Goal: Go to known website: Go to known website

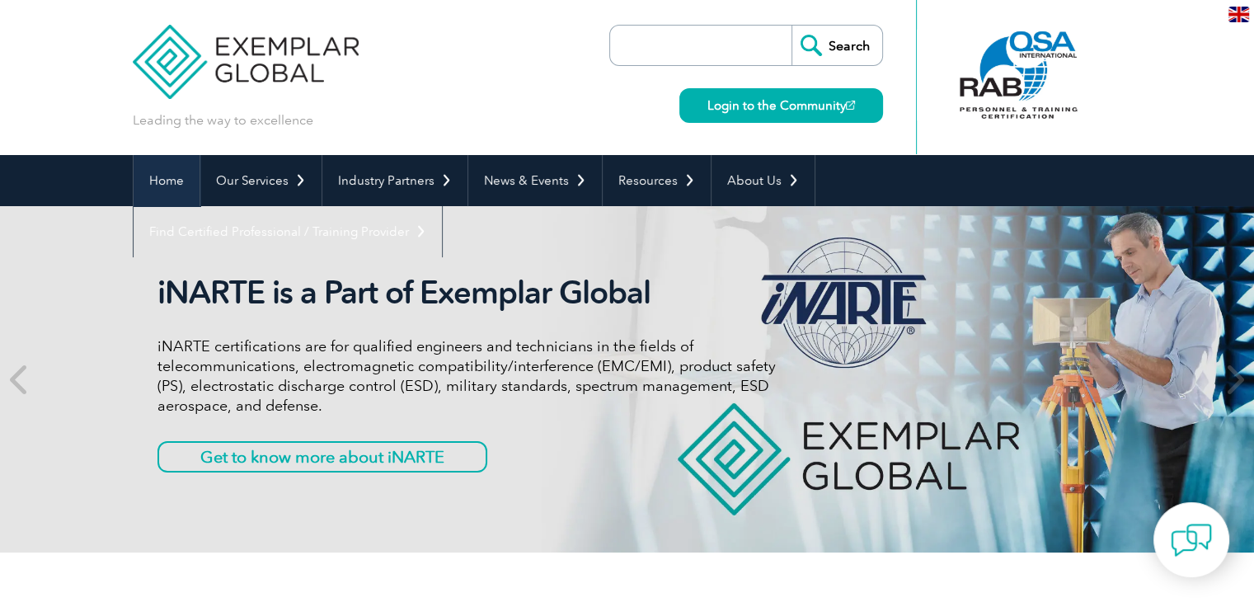
click at [170, 181] on link "Home" at bounding box center [167, 180] width 66 height 51
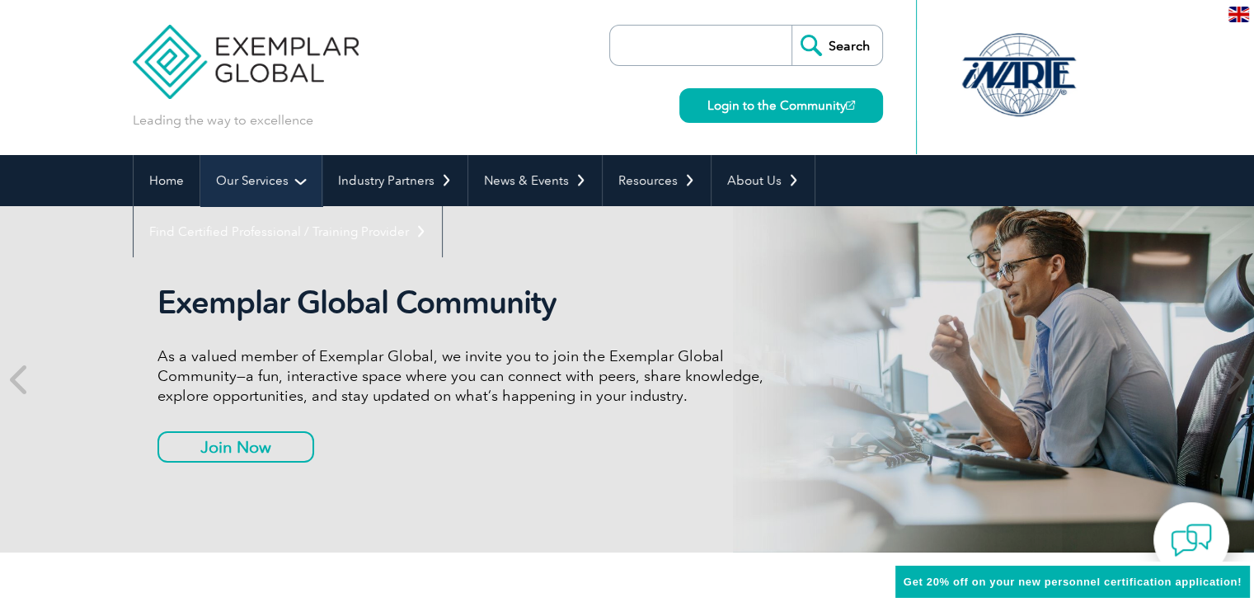
click at [289, 182] on link "Our Services" at bounding box center [260, 180] width 121 height 51
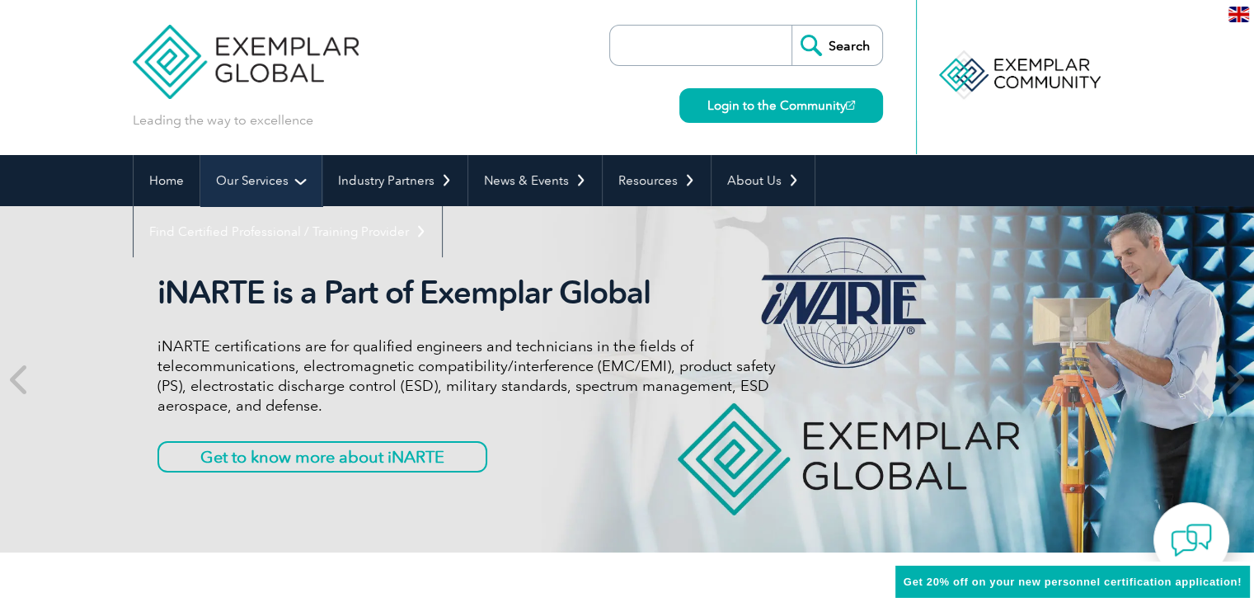
click at [294, 181] on link "Our Services" at bounding box center [260, 180] width 121 height 51
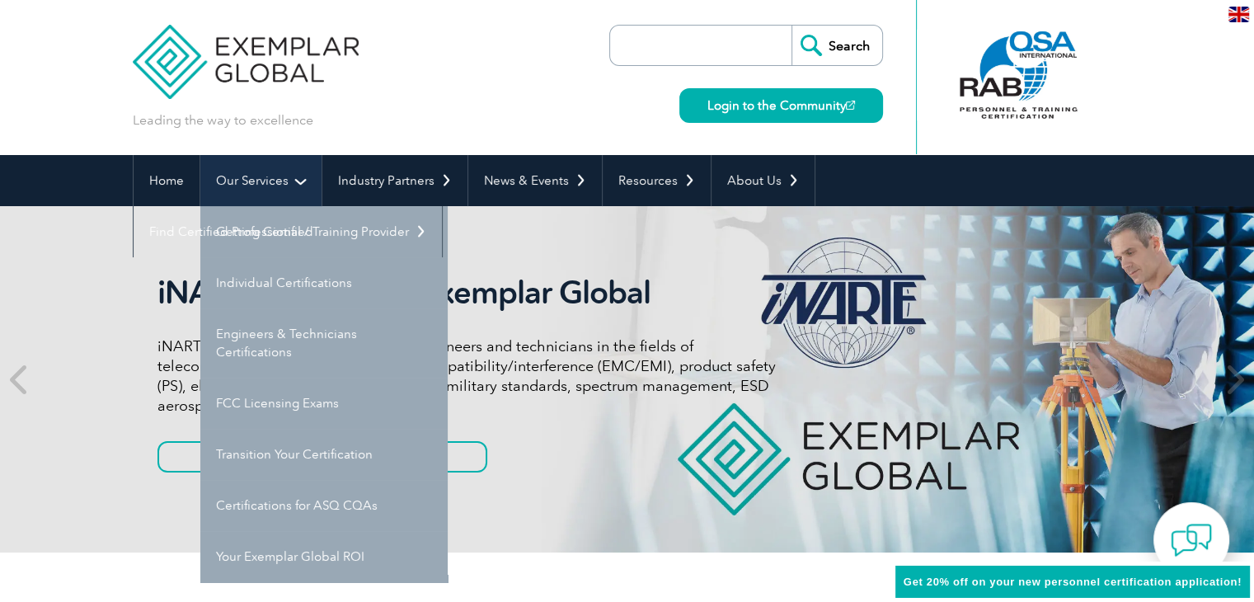
click at [274, 190] on link "Our Services" at bounding box center [260, 180] width 121 height 51
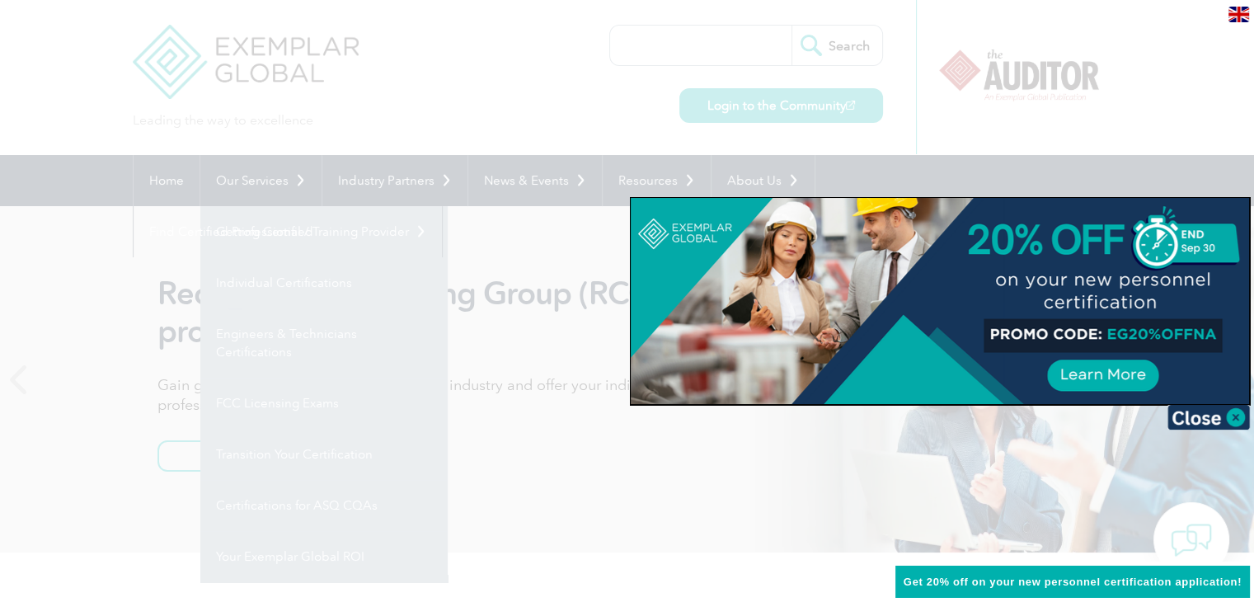
click at [496, 117] on div at bounding box center [627, 301] width 1254 height 602
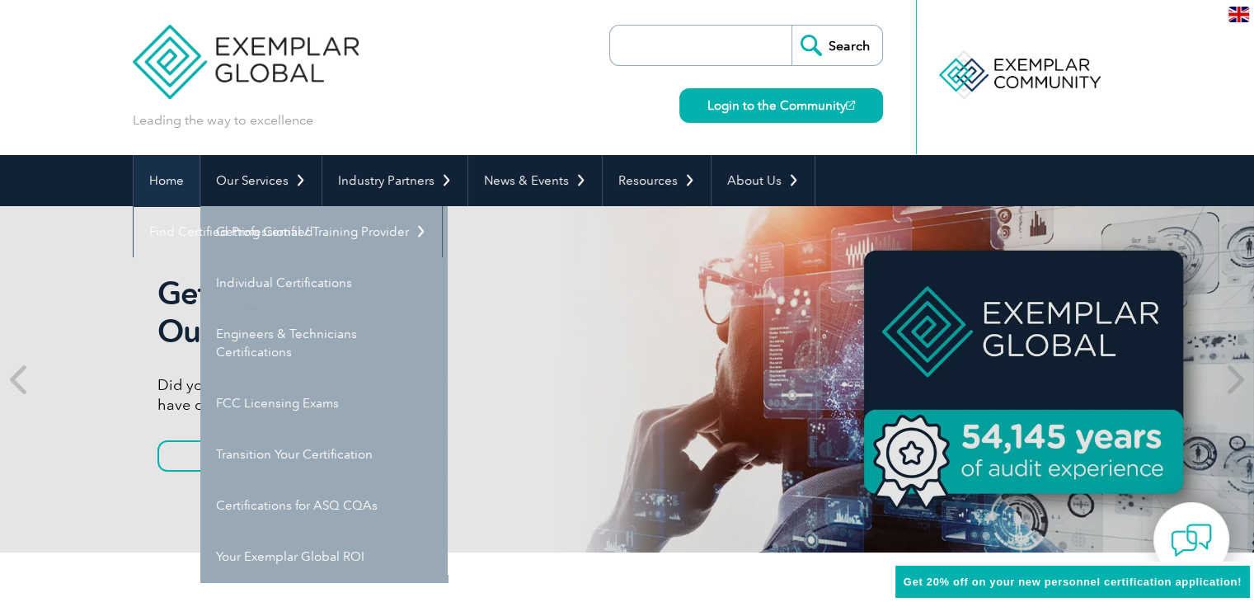
click at [156, 179] on link "Home" at bounding box center [167, 180] width 66 height 51
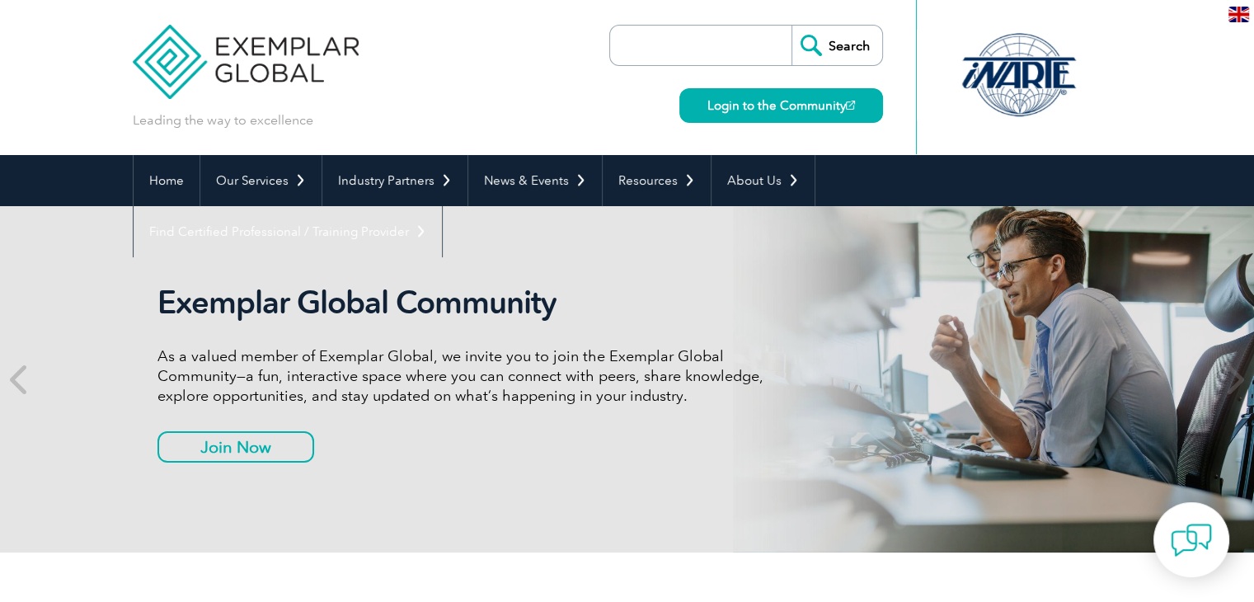
click at [717, 110] on link "Login to the Community" at bounding box center [781, 105] width 204 height 35
